Goal: Task Accomplishment & Management: Use online tool/utility

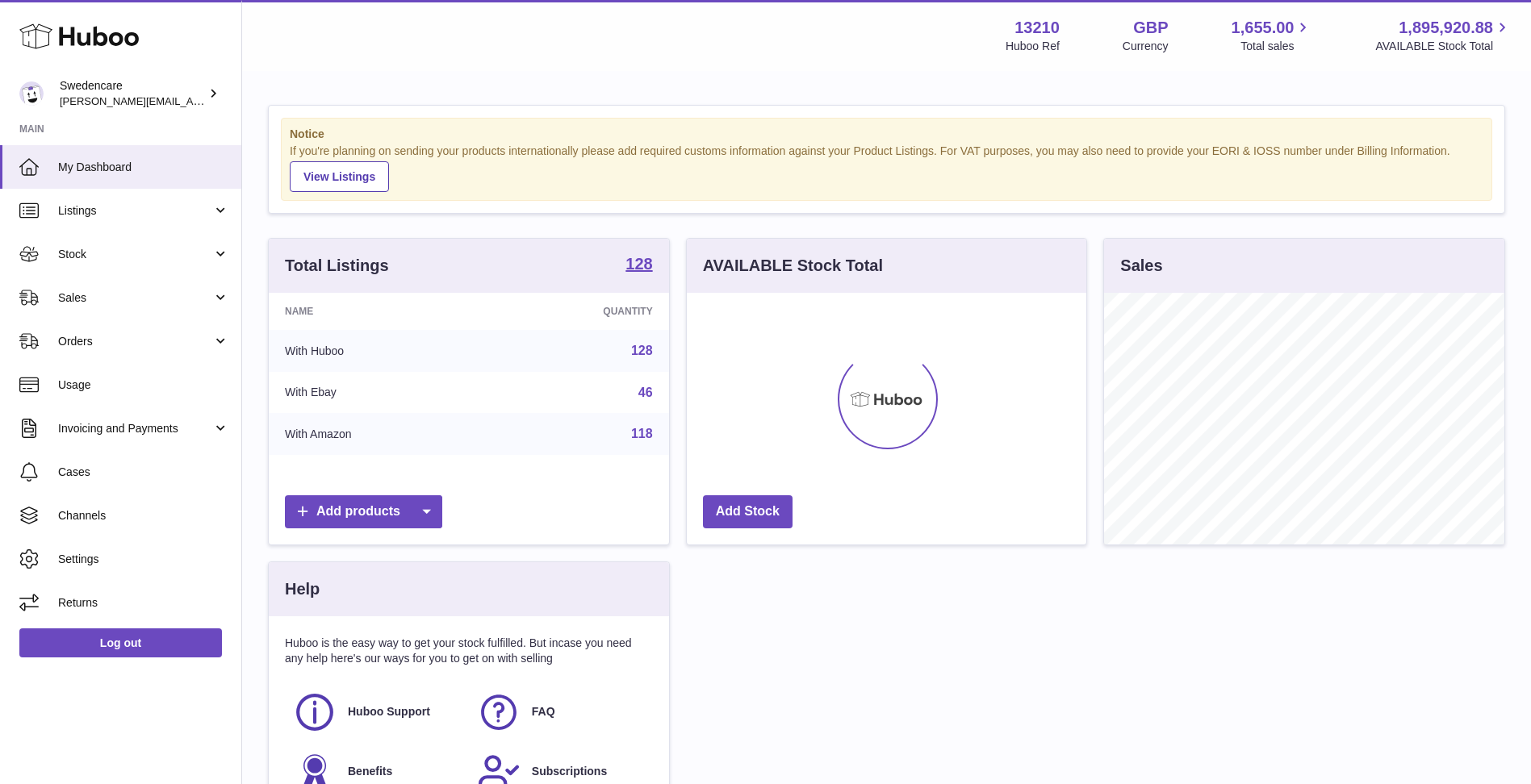
scroll to position [251, 400]
click at [127, 276] on link "Sales" at bounding box center [121, 298] width 242 height 44
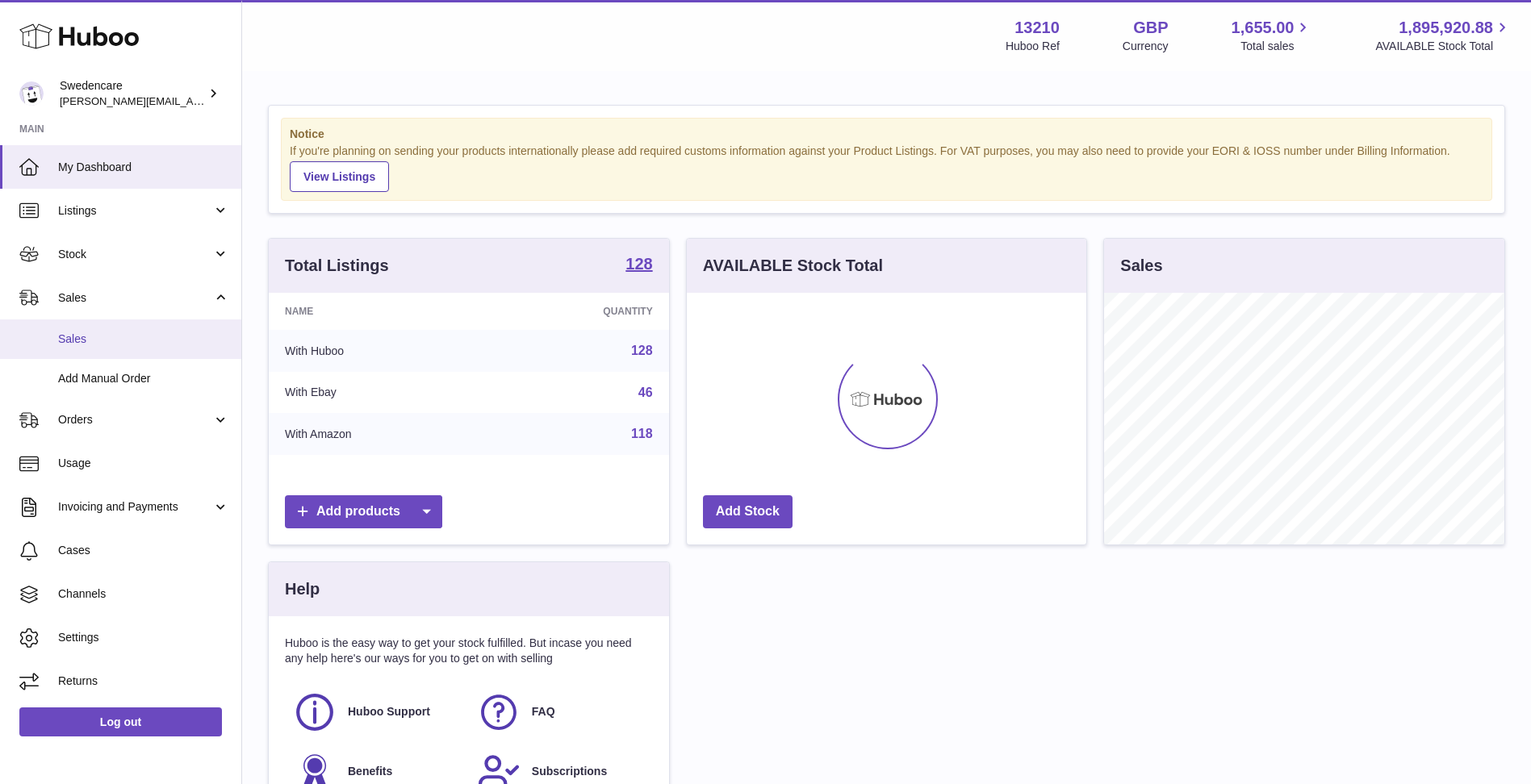
click at [165, 328] on link "Sales" at bounding box center [121, 339] width 242 height 40
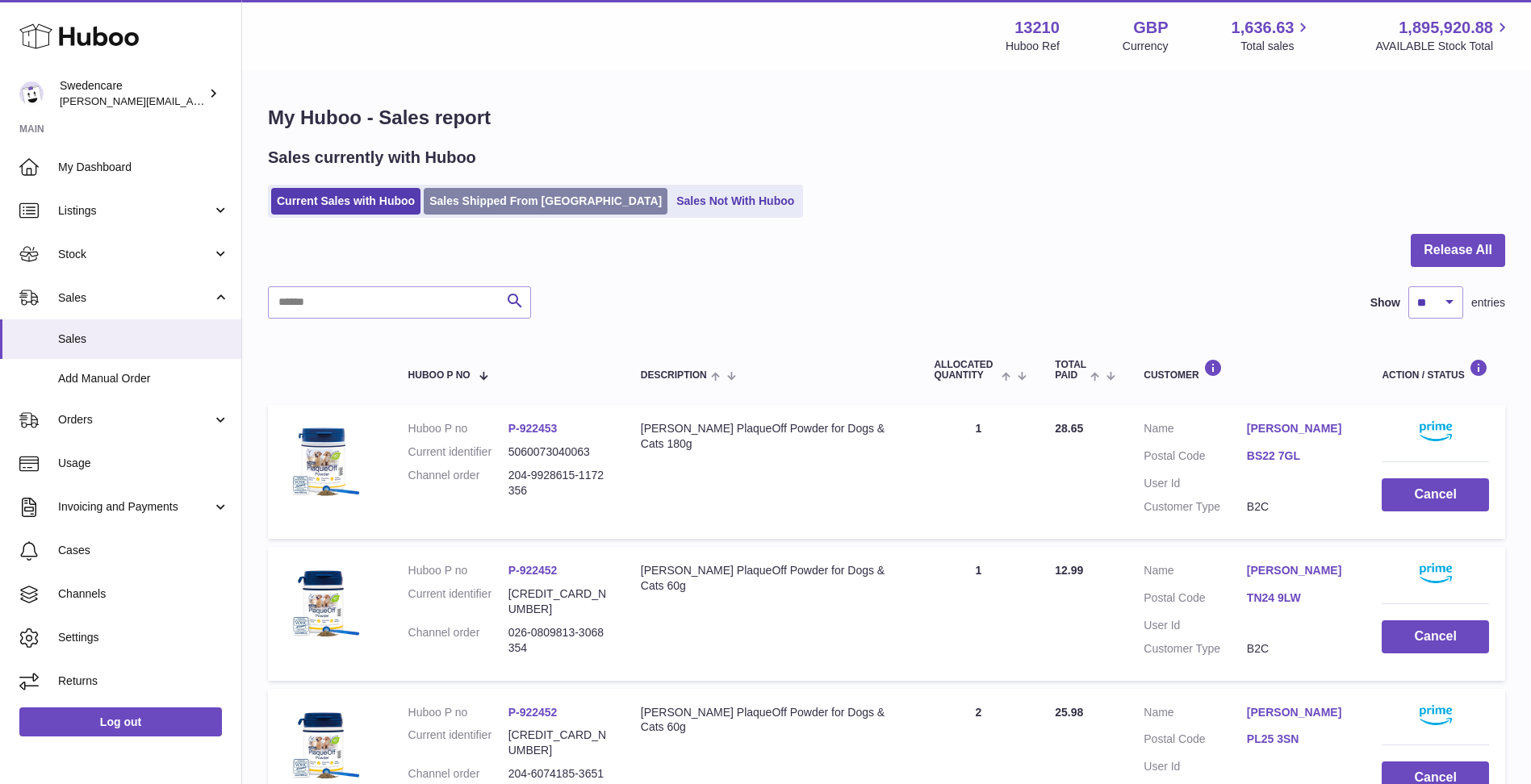
click at [449, 196] on link "Sales Shipped From [GEOGRAPHIC_DATA]" at bounding box center [545, 201] width 244 height 27
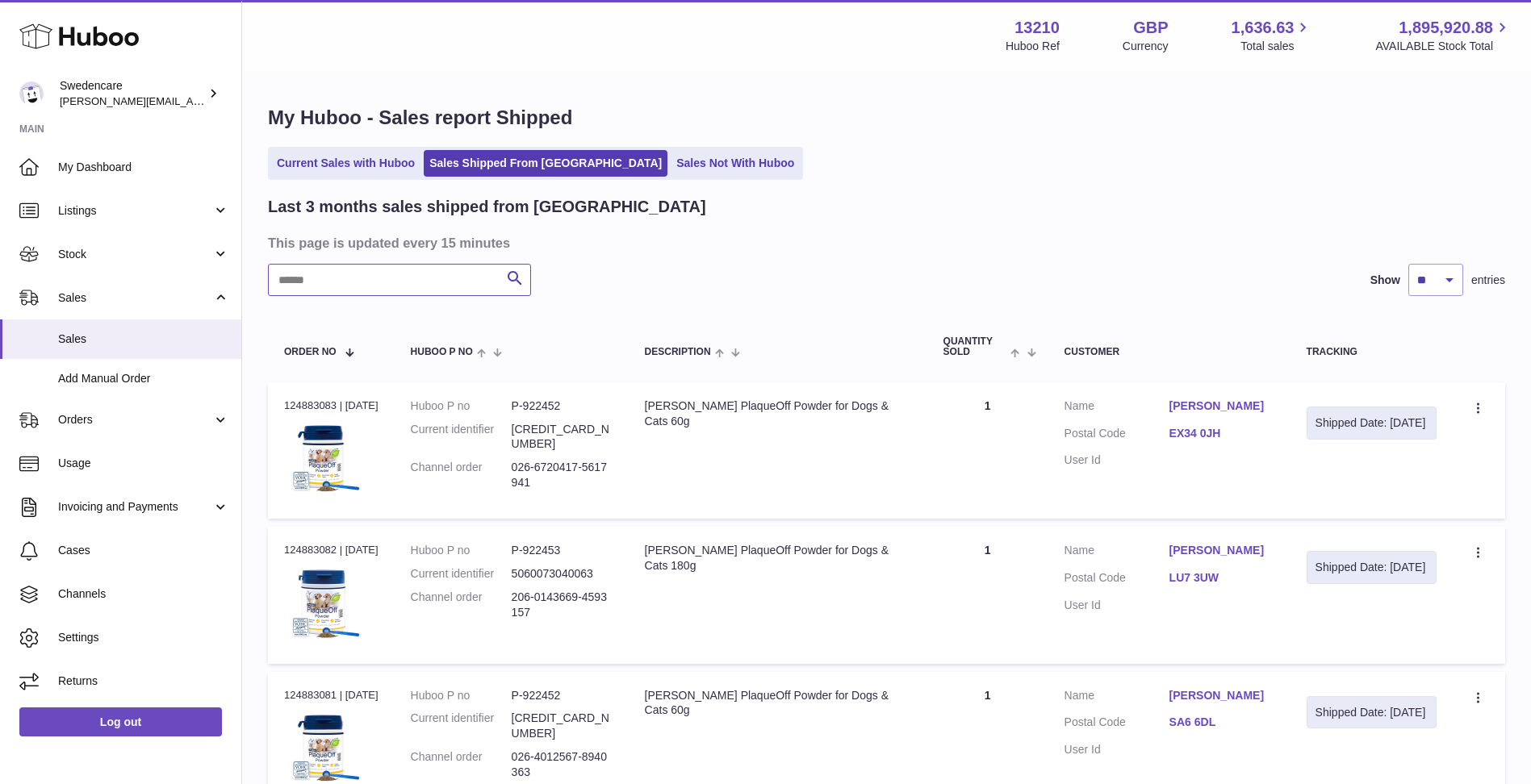
click at [458, 296] on input "text" at bounding box center [399, 280] width 263 height 32
paste input "**********"
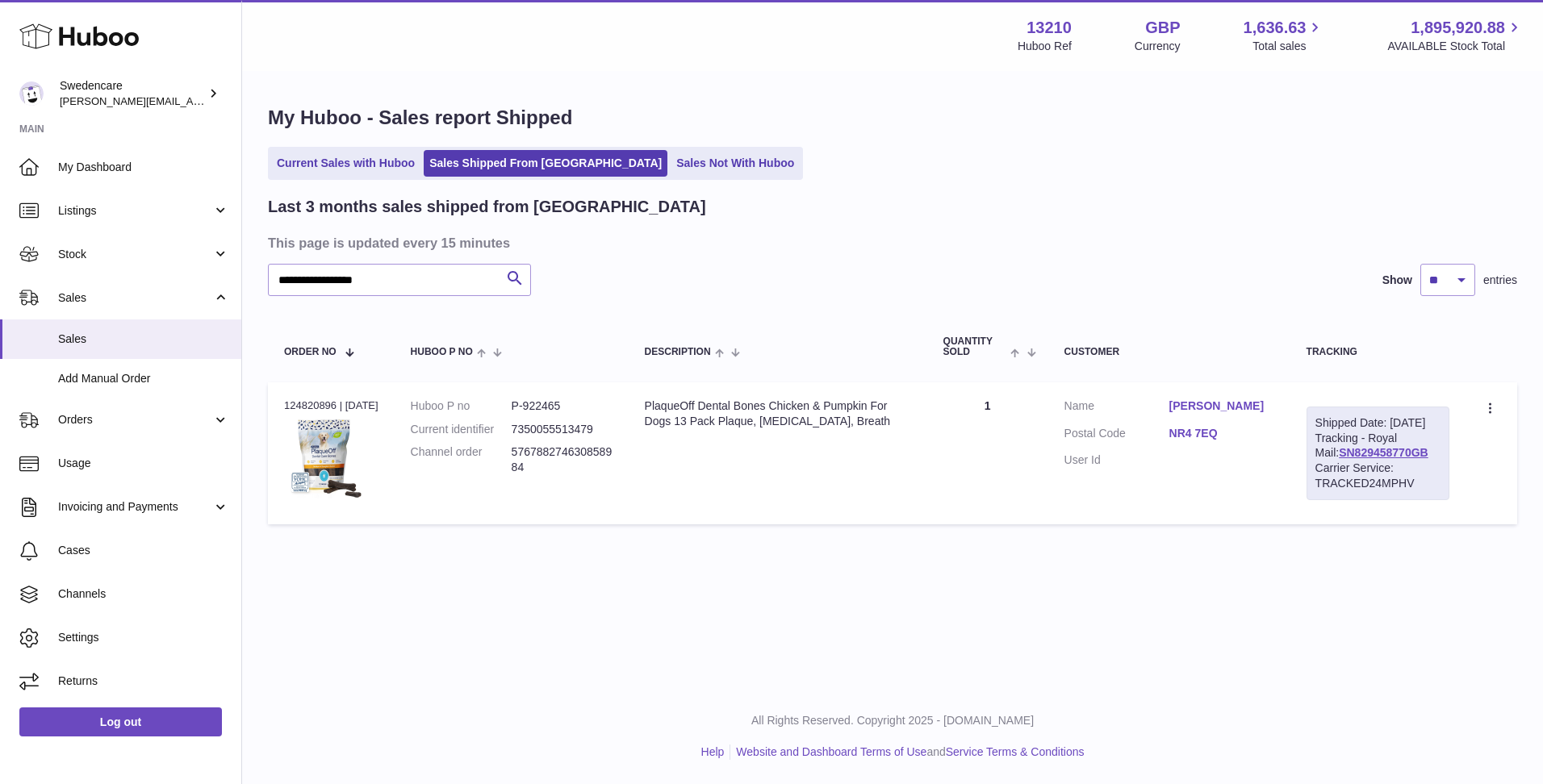
click at [1484, 396] on td "Create a ticket Duplicate Order" at bounding box center [1491, 453] width 52 height 142
click at [1494, 416] on icon at bounding box center [1491, 410] width 19 height 16
click at [1455, 473] on li "Duplicate Order" at bounding box center [1420, 478] width 161 height 35
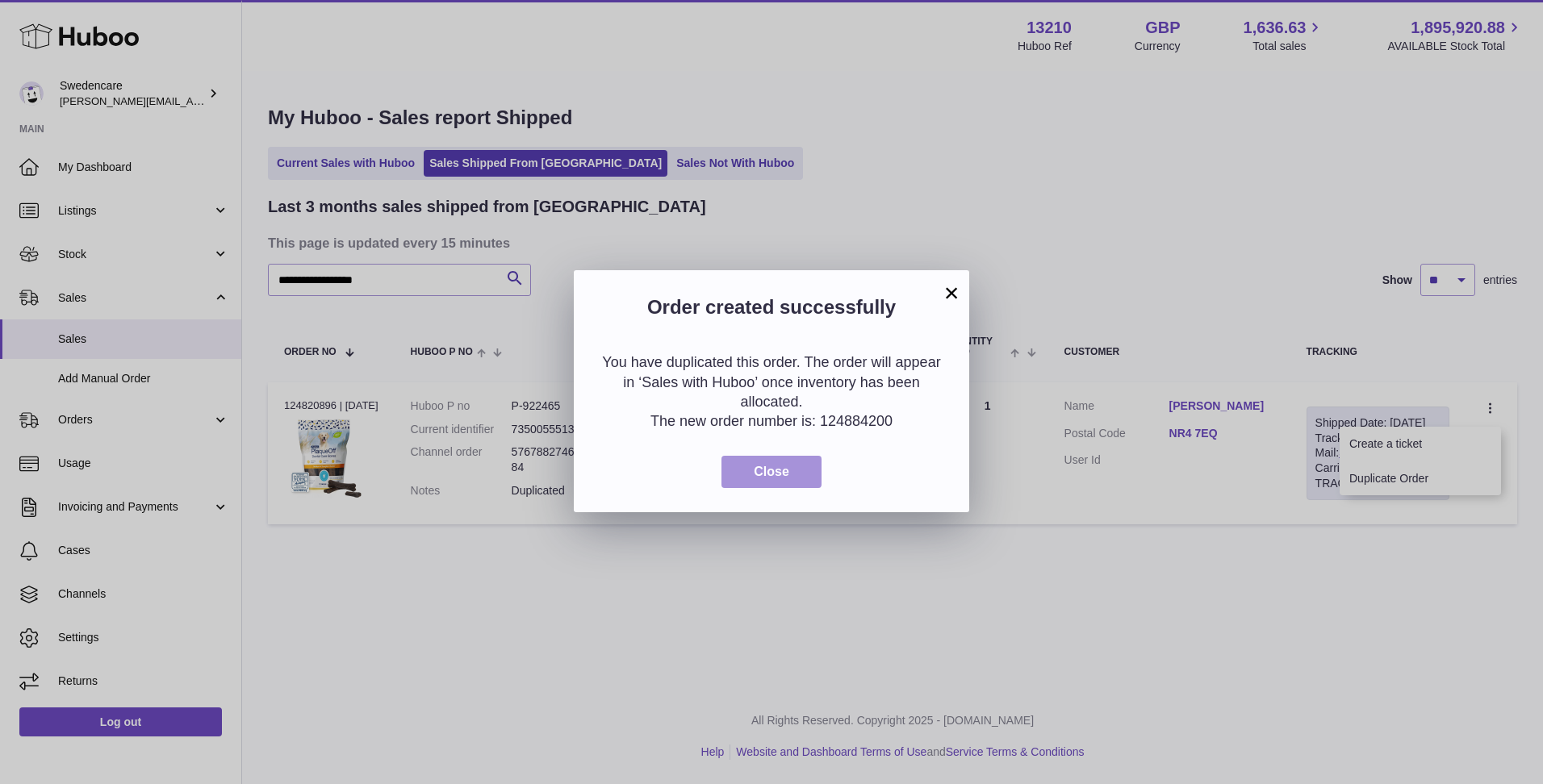
drag, startPoint x: 747, startPoint y: 478, endPoint x: 748, endPoint y: 461, distance: 17.0
click at [749, 478] on button "Close" at bounding box center [771, 472] width 100 height 33
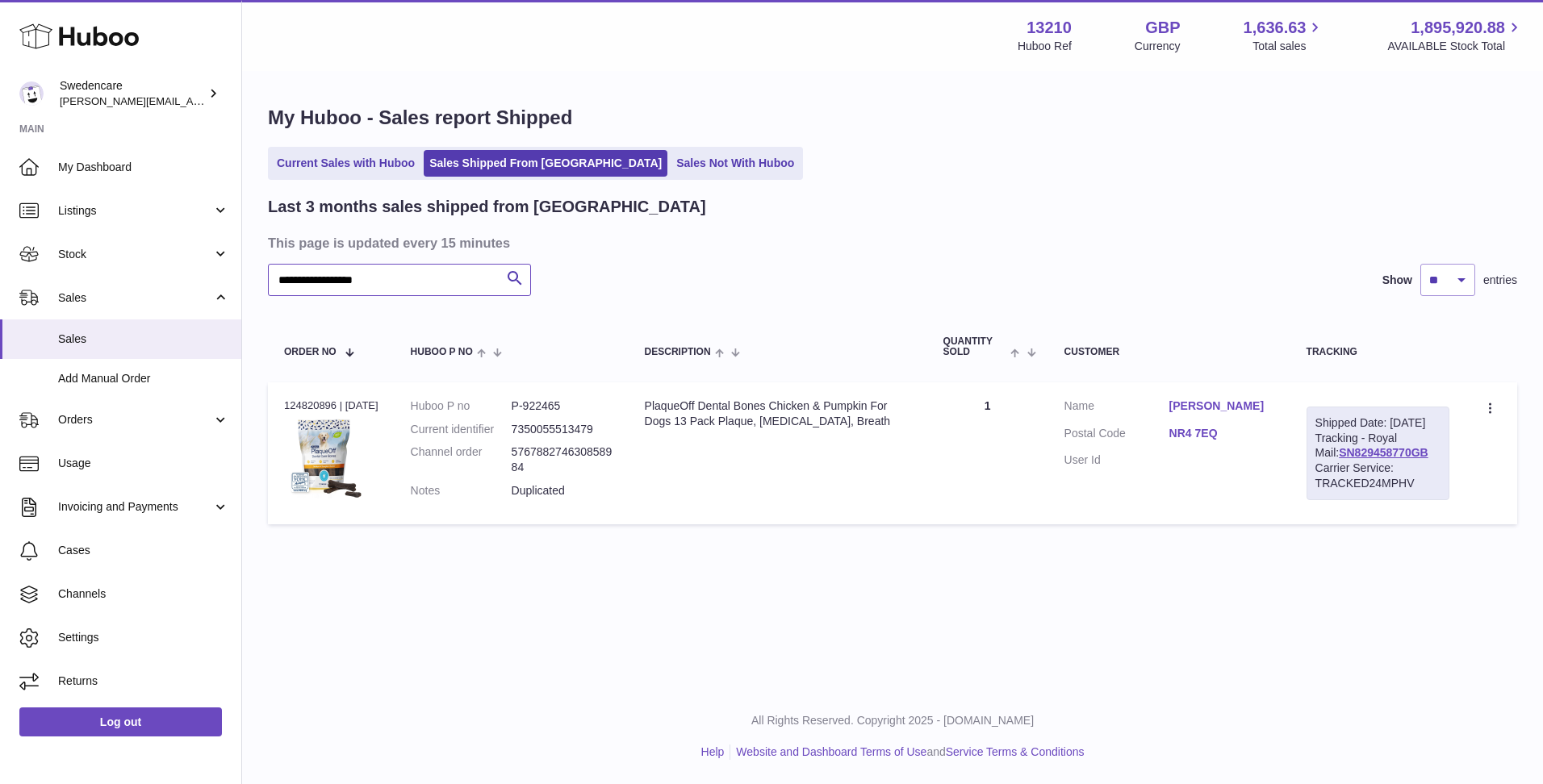
drag, startPoint x: 470, startPoint y: 281, endPoint x: -186, endPoint y: 290, distance: 656.1
click at [0, 290] on html ".st0{fill:#141414;}" at bounding box center [771, 392] width 1543 height 784
paste input "text"
drag, startPoint x: 1542, startPoint y: 397, endPoint x: 1523, endPoint y: 398, distance: 19.0
click at [1542, 398] on div "**********" at bounding box center [893, 319] width 1301 height 492
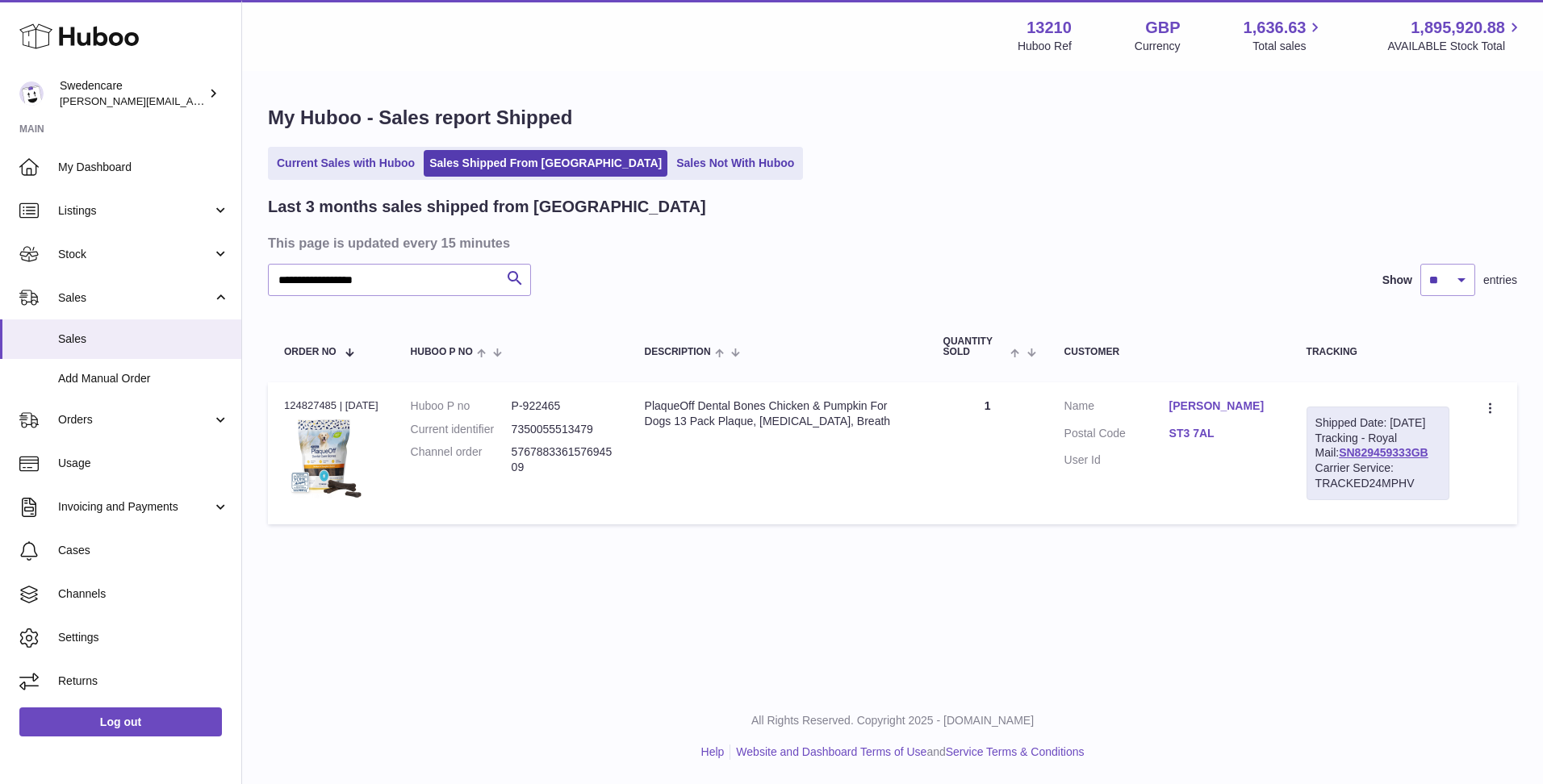
click at [1501, 398] on td "Create a ticket Duplicate Order" at bounding box center [1491, 453] width 52 height 142
click at [1499, 399] on div "Create a ticket Duplicate Order" at bounding box center [1491, 409] width 19 height 20
click at [1481, 408] on td "Create a ticket Duplicate Order" at bounding box center [1491, 453] width 52 height 142
click at [1489, 412] on icon at bounding box center [1491, 410] width 19 height 16
click at [1481, 490] on li "Duplicate Order" at bounding box center [1420, 478] width 161 height 35
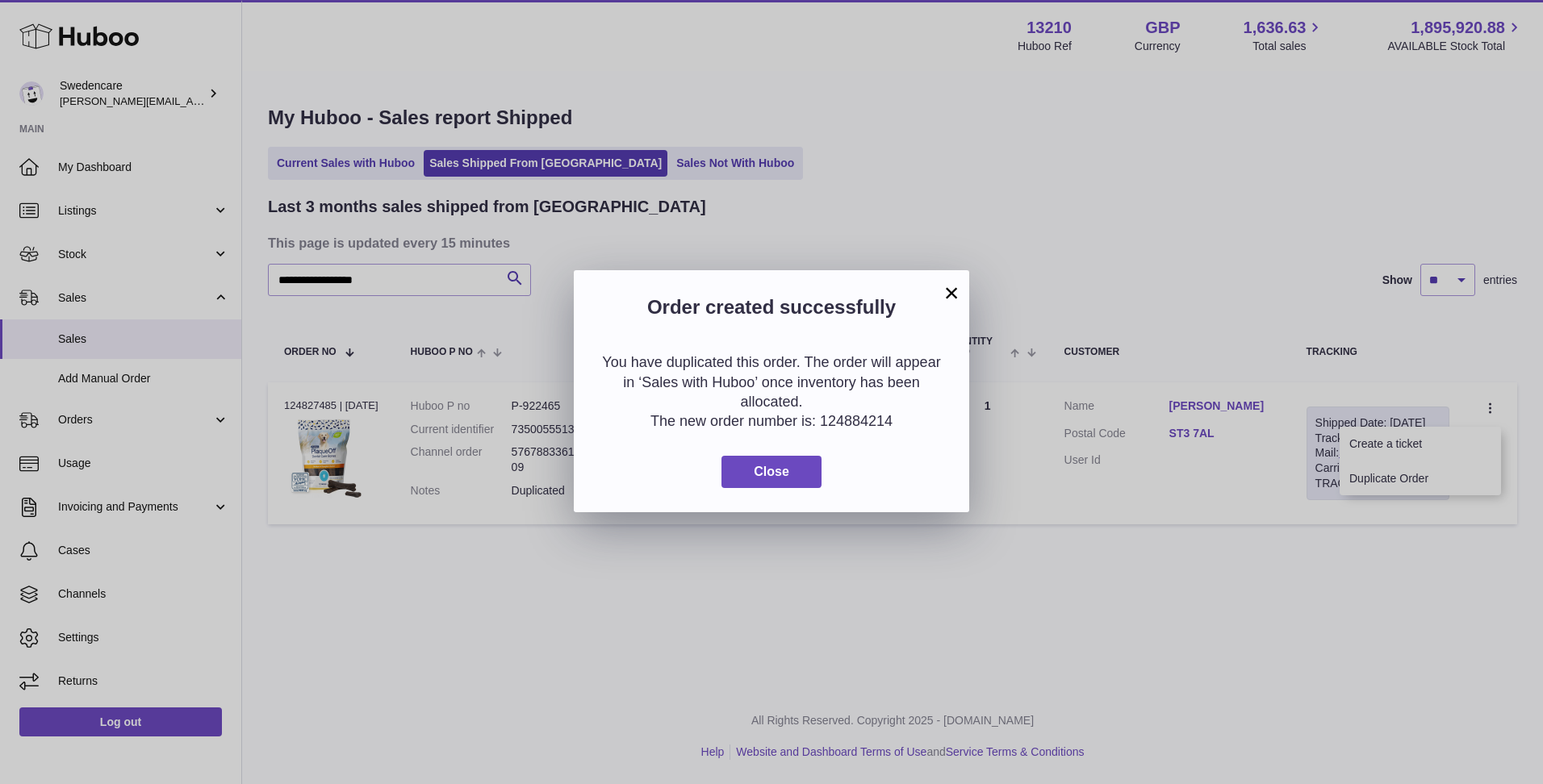
click at [962, 289] on div "Order created successfully" at bounding box center [772, 299] width 396 height 58
click at [943, 289] on button "×" at bounding box center [951, 293] width 19 height 19
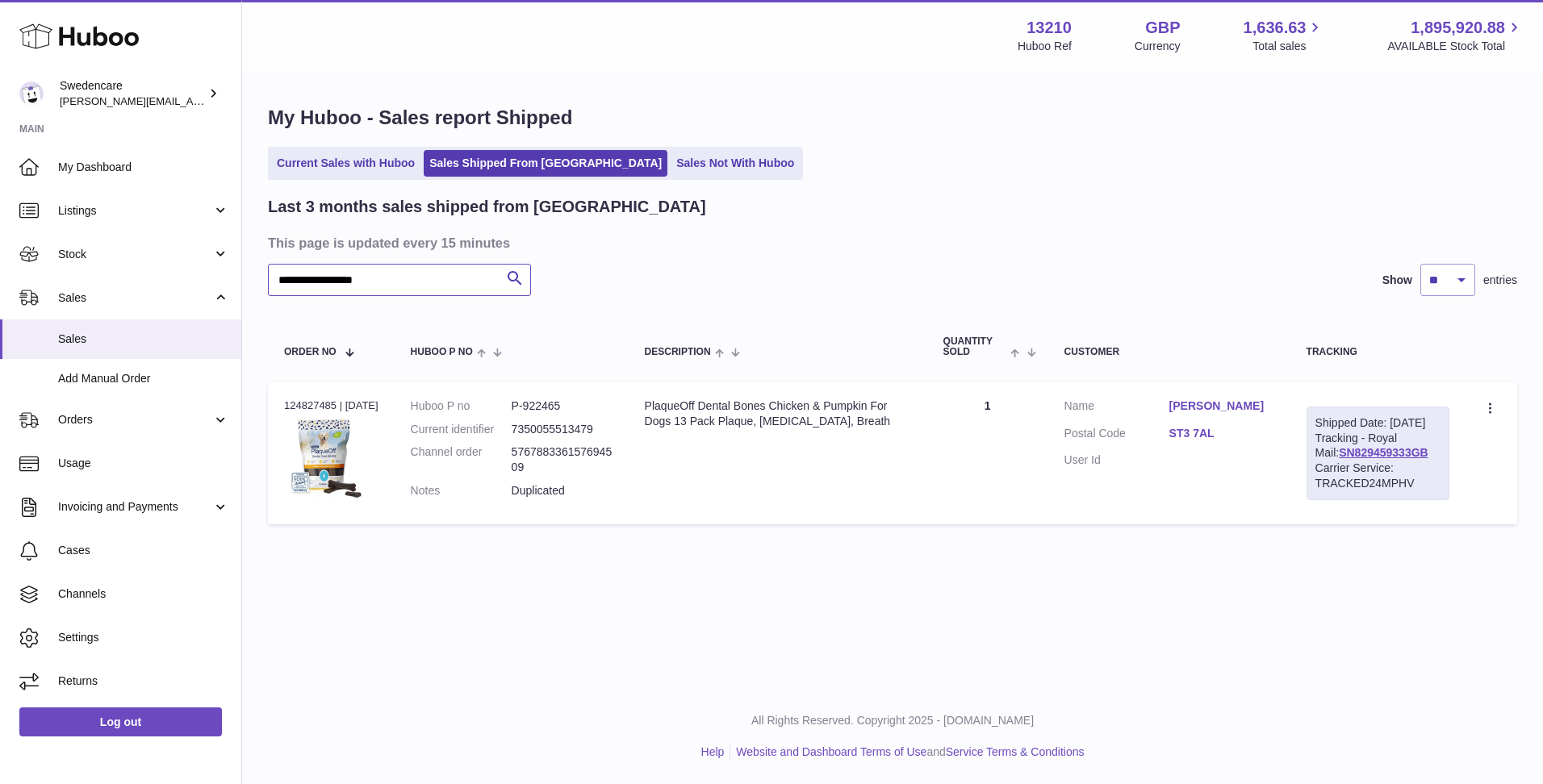
click at [409, 290] on input "**********" at bounding box center [399, 280] width 263 height 32
paste input "text"
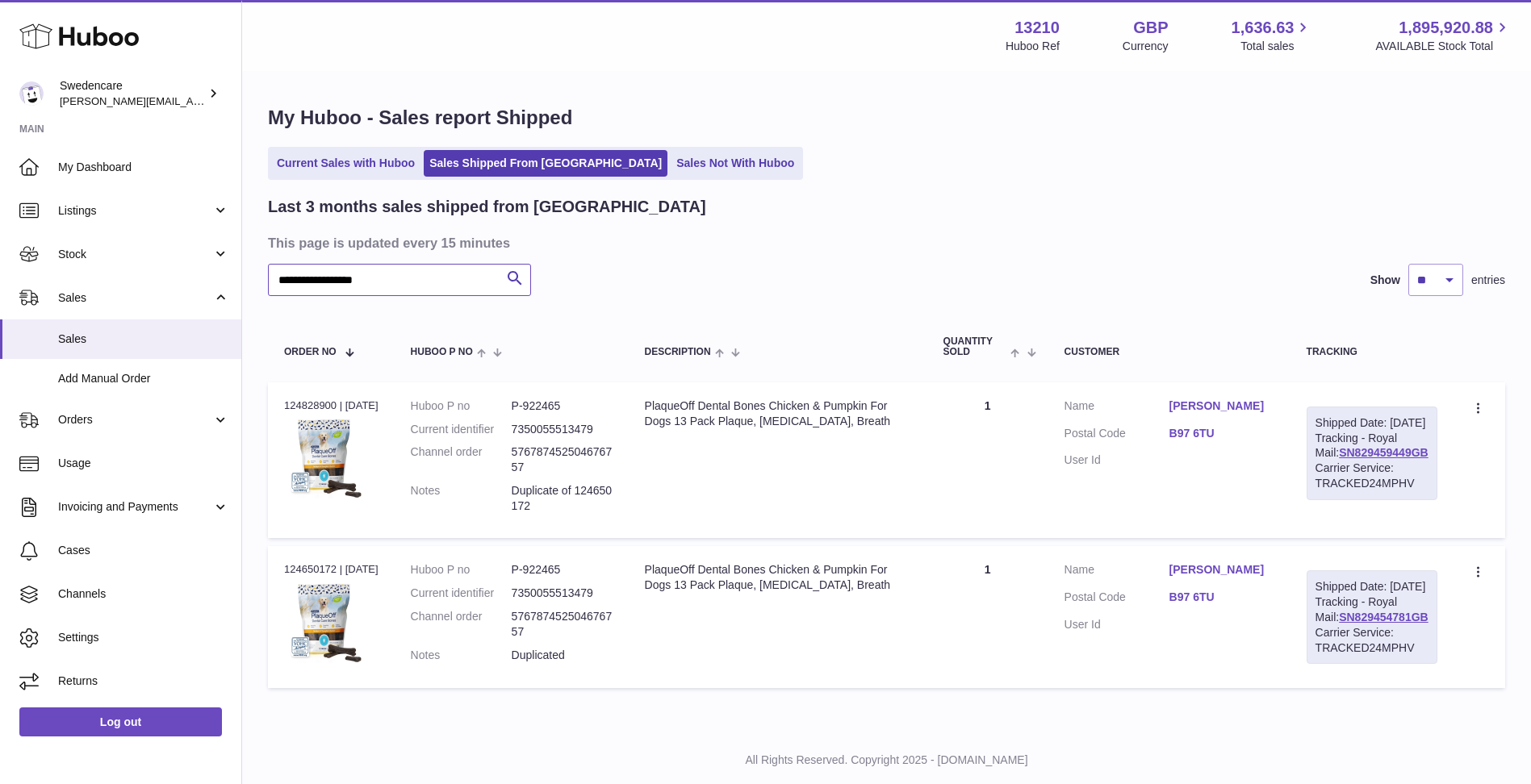
type input "**********"
drag, startPoint x: 1427, startPoint y: 479, endPoint x: 1303, endPoint y: 479, distance: 124.0
click at [1303, 479] on td "Shipped Date: [DATE] Tracking - Royal Mail: SN829459449GB Carrier Service: TRAC…" at bounding box center [1371, 461] width 163 height 156
copy link "SN829459449GB"
